Goal: Find contact information: Find contact information

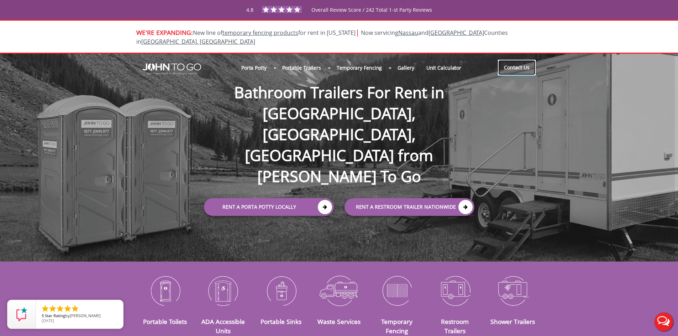
click at [519, 64] on link "Contact Us" at bounding box center [517, 68] width 38 height 16
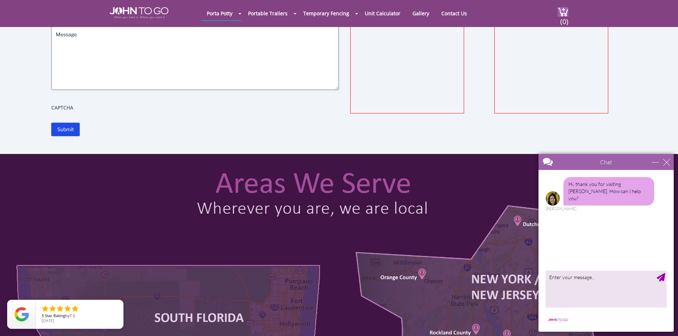
scroll to position [36, 0]
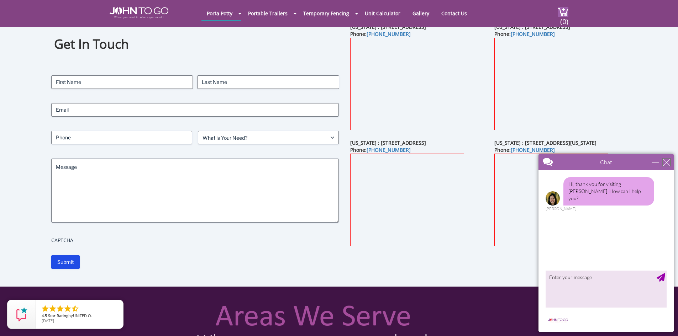
click at [666, 165] on div "close" at bounding box center [666, 162] width 7 height 7
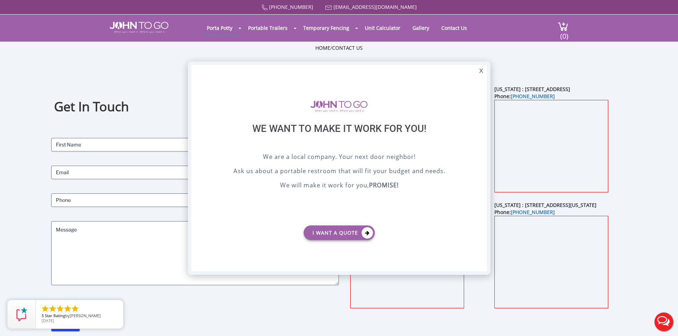
scroll to position [0, 0]
click at [479, 74] on div "X" at bounding box center [480, 71] width 11 height 12
